Goal: Information Seeking & Learning: Learn about a topic

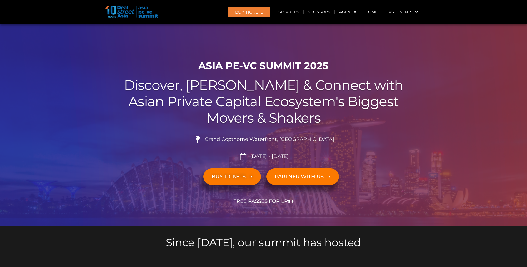
click at [237, 177] on span "BUY TICKETS" at bounding box center [229, 176] width 34 height 5
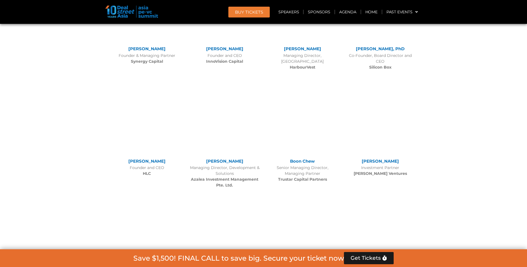
scroll to position [4811, 0]
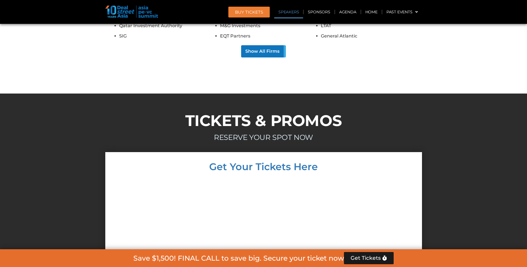
click at [276, 16] on link "Speakers" at bounding box center [288, 12] width 29 height 13
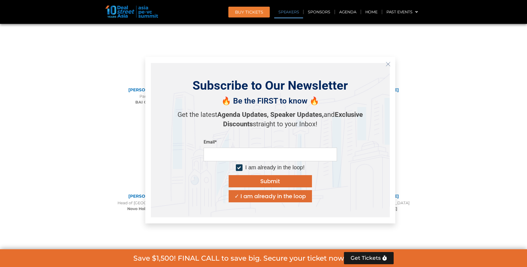
scroll to position [603, 0]
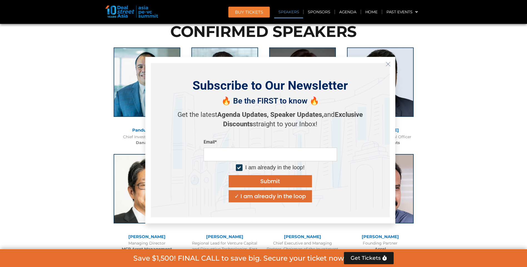
click at [389, 65] on line "Close" at bounding box center [388, 64] width 4 height 4
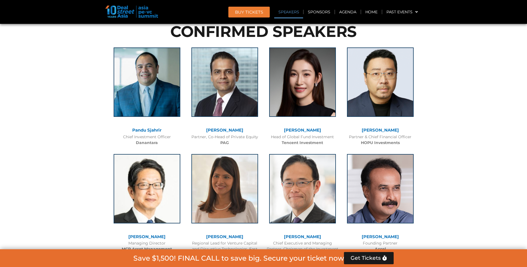
click at [122, 16] on img at bounding box center [131, 12] width 53 height 12
click at [139, 14] on img at bounding box center [131, 12] width 53 height 12
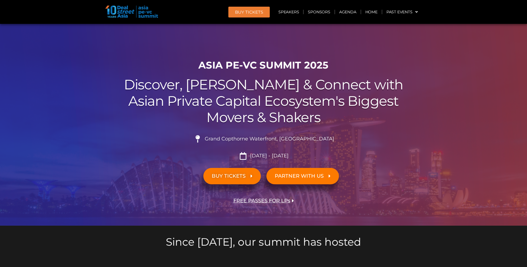
scroll to position [0, 0]
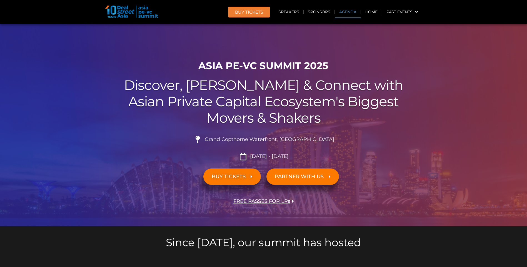
click at [354, 16] on link "Agenda" at bounding box center [348, 12] width 26 height 13
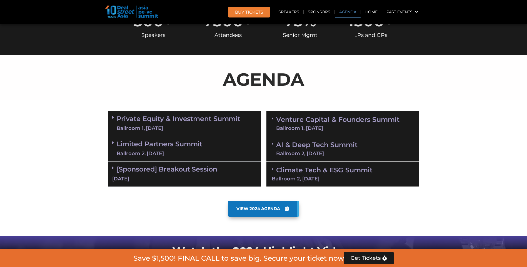
scroll to position [291, 0]
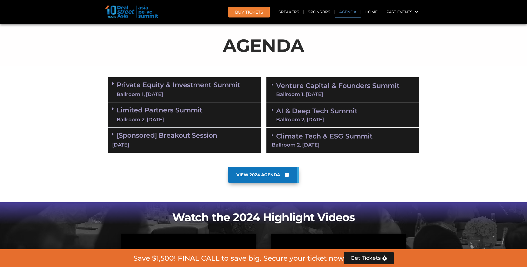
click at [336, 91] on link "Venture Capital & Founders​ Summit Ballroom 1, [DATE]" at bounding box center [337, 89] width 123 height 14
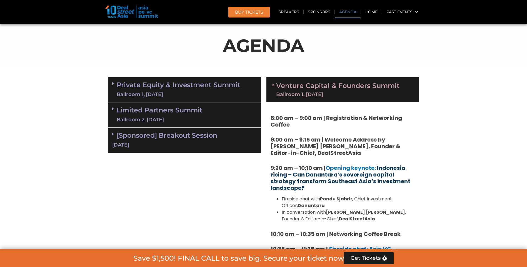
click at [394, 169] on link "Indonesia rising – Can Danantara’s sovereign capital strategy transform Southea…" at bounding box center [340, 178] width 140 height 28
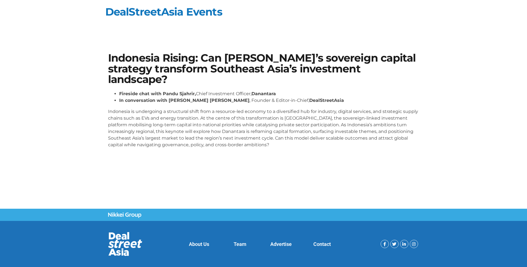
click at [503, 72] on section "Indonesia Rising: Can [PERSON_NAME]’s sovereign capital strategy transform Sout…" at bounding box center [263, 102] width 527 height 133
